Goal: Information Seeking & Learning: Check status

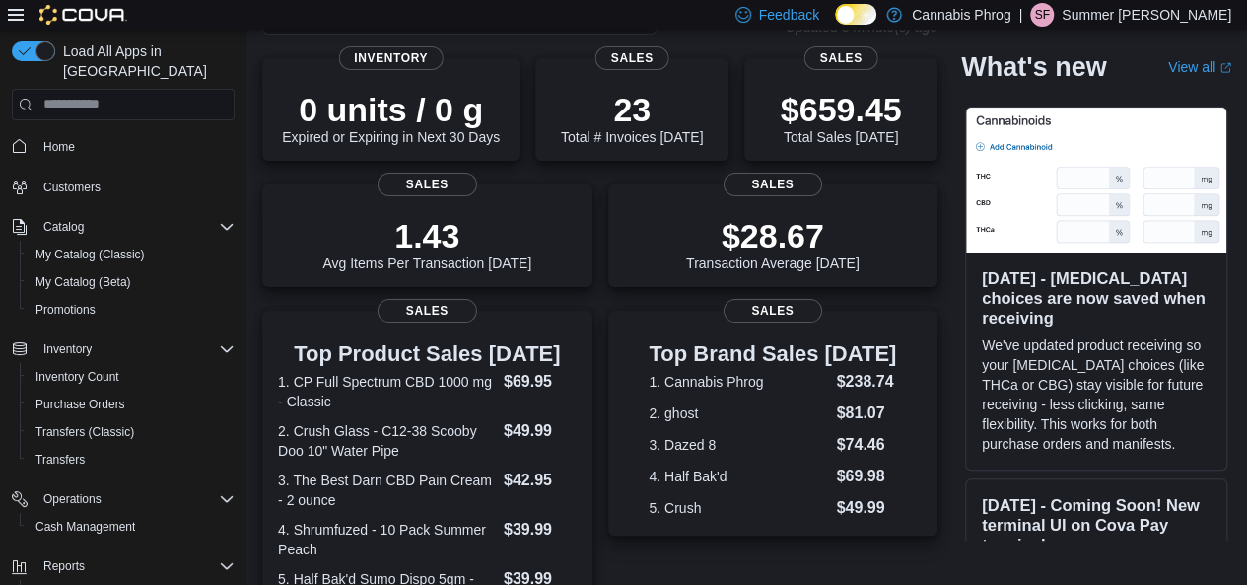
scroll to position [18, 0]
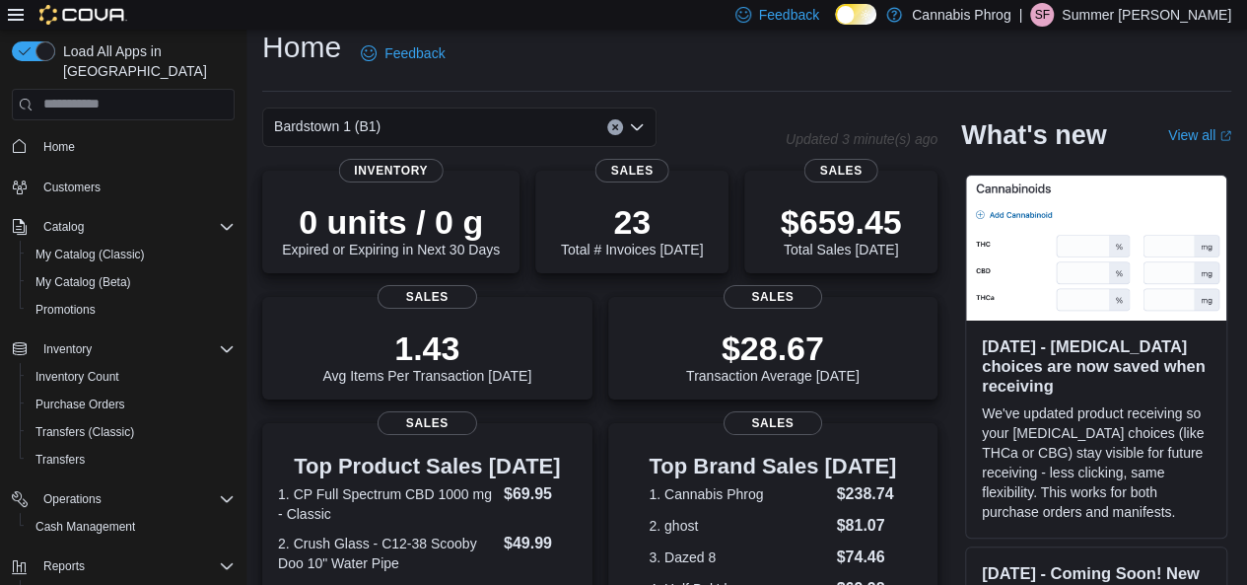
click at [488, 129] on div "Bardstown 1 (B1)" at bounding box center [459, 126] width 394 height 39
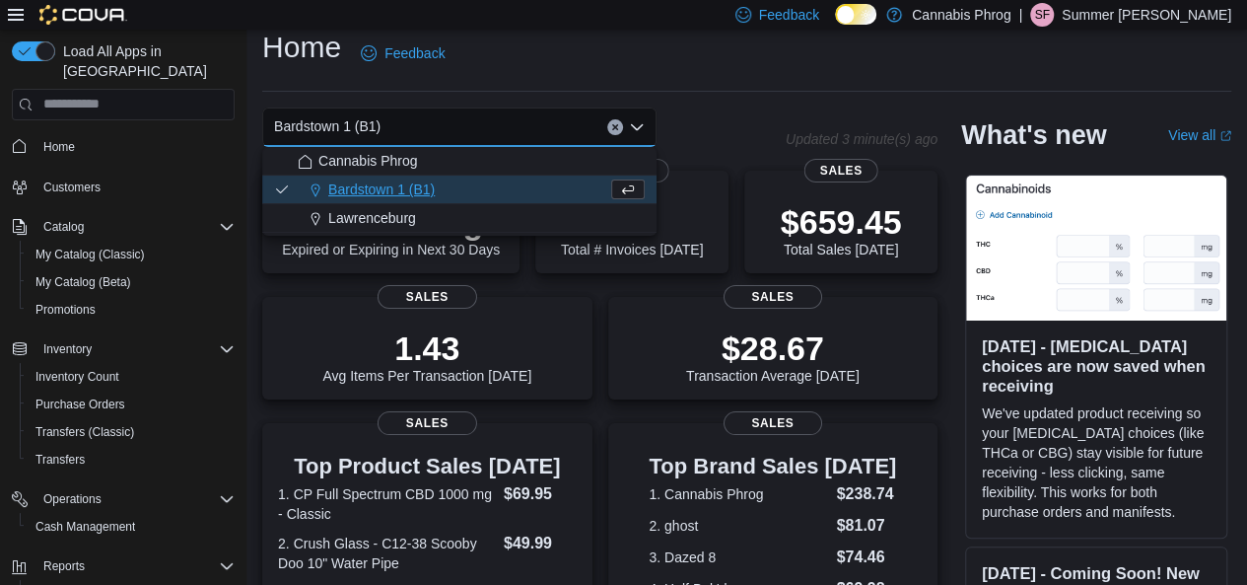
click at [470, 206] on button "Lawrenceburg" at bounding box center [459, 218] width 394 height 29
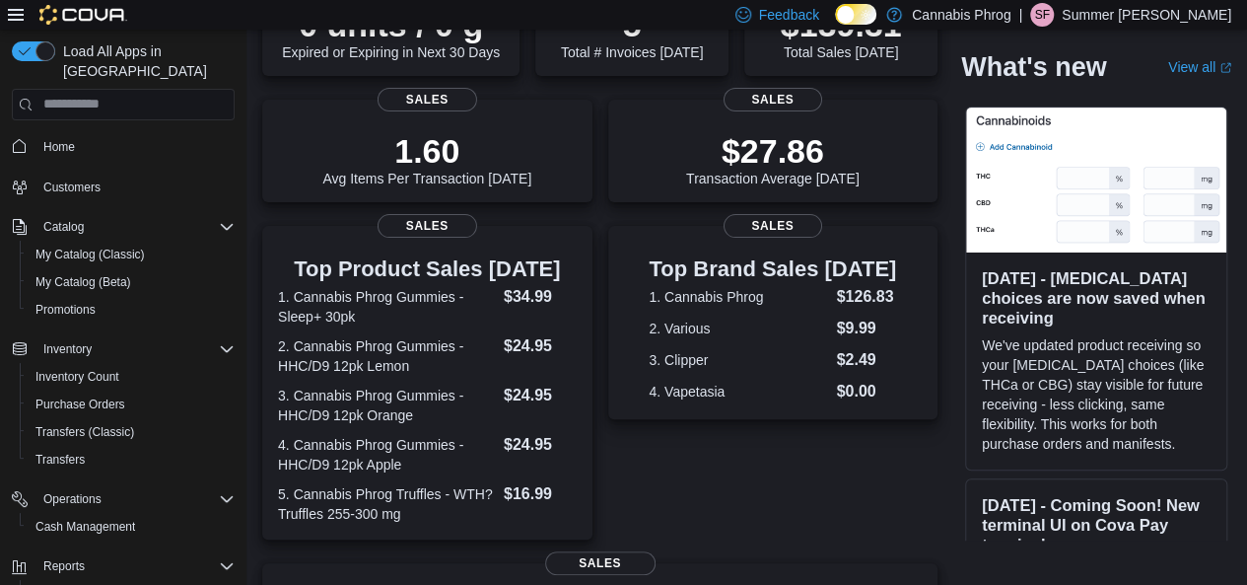
scroll to position [0, 0]
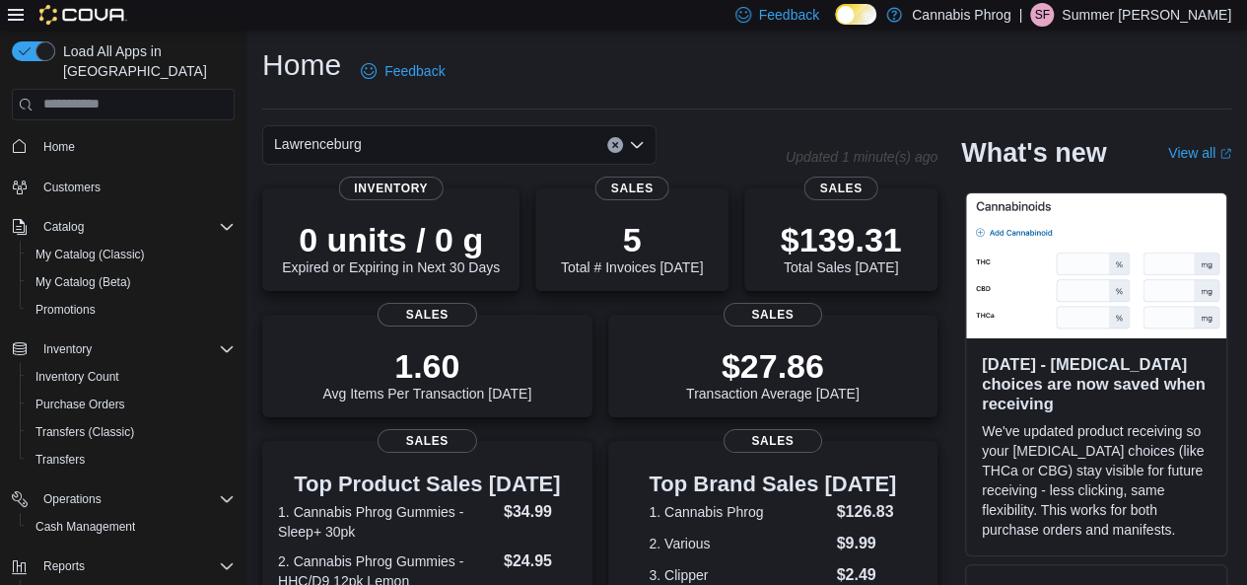
click at [540, 153] on div "Lawrenceburg" at bounding box center [459, 144] width 394 height 39
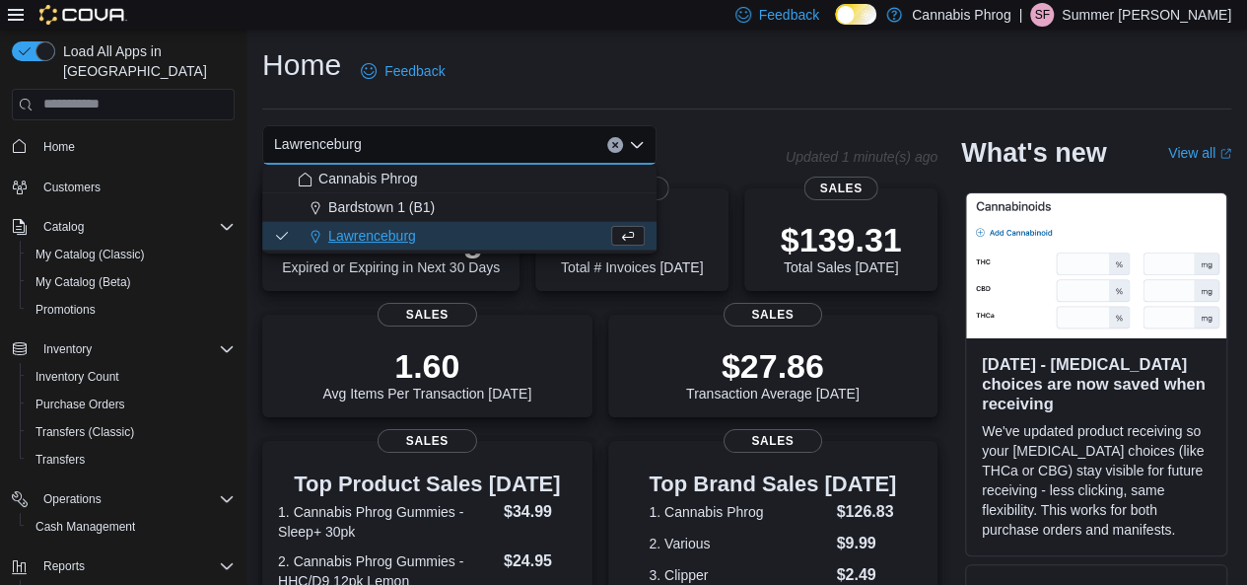
click at [509, 200] on div "Bardstown 1 (B1)" at bounding box center [471, 207] width 347 height 20
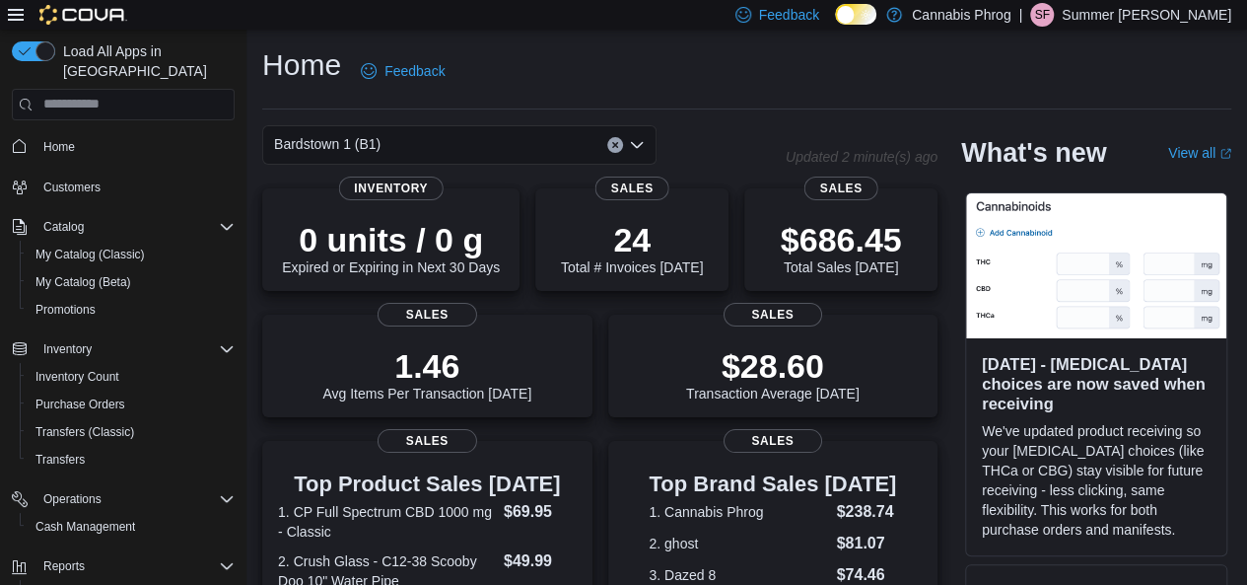
click at [509, 200] on div "0 units / 0 g Expired or Expiring in Next 30 Days Inventory" at bounding box center [390, 239] width 257 height 103
